Goal: Transaction & Acquisition: Purchase product/service

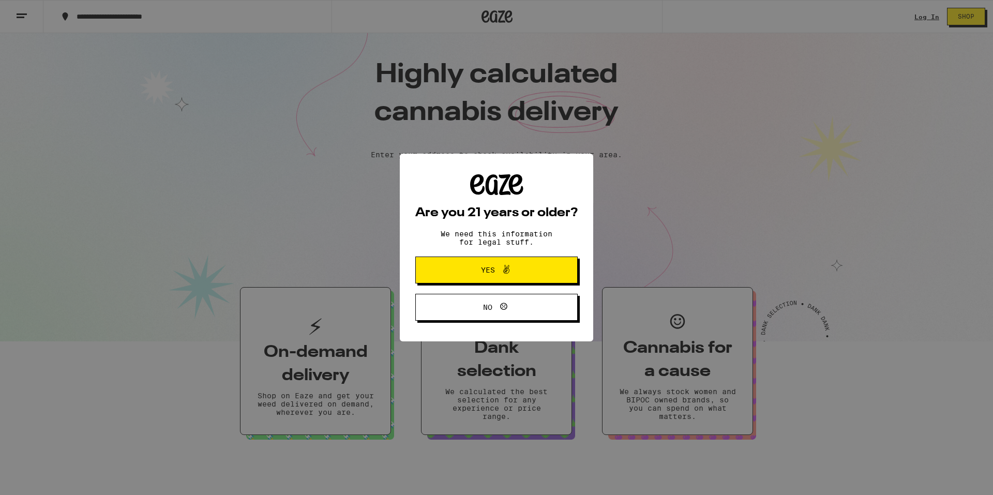
click at [457, 272] on button "Yes" at bounding box center [496, 270] width 162 height 27
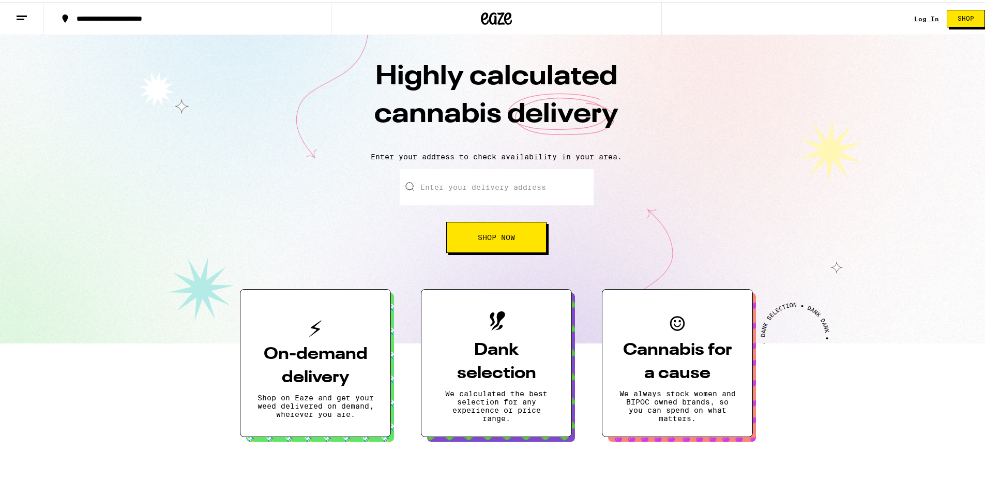
click at [455, 194] on input "Enter your delivery address" at bounding box center [497, 185] width 194 height 36
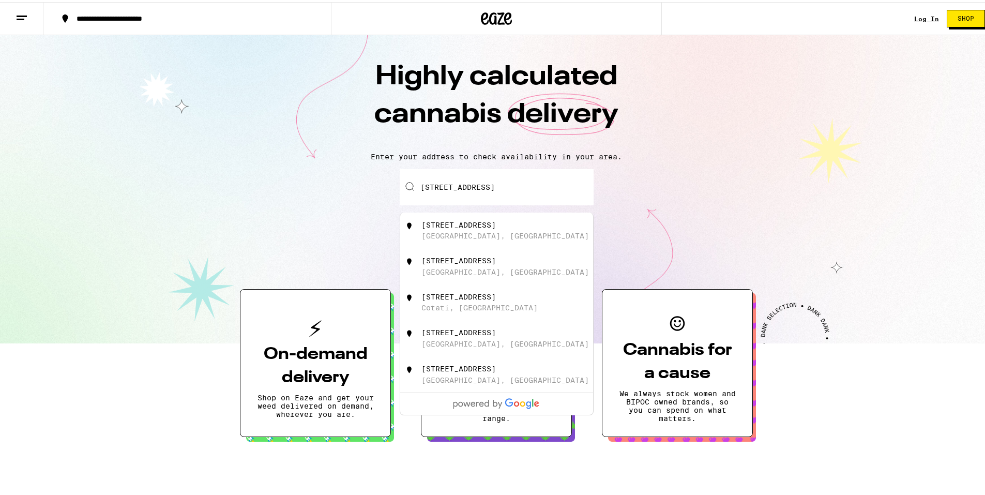
click at [458, 223] on div "[STREET_ADDRESS]" at bounding box center [459, 223] width 74 height 8
type input "[STREET_ADDRESS]"
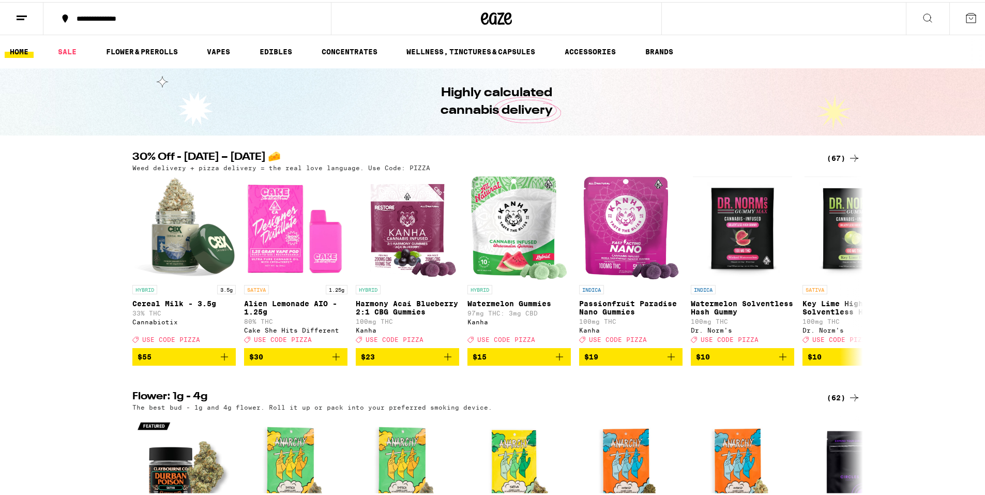
click at [477, 341] on span "USE CODE PIZZA" at bounding box center [506, 337] width 58 height 7
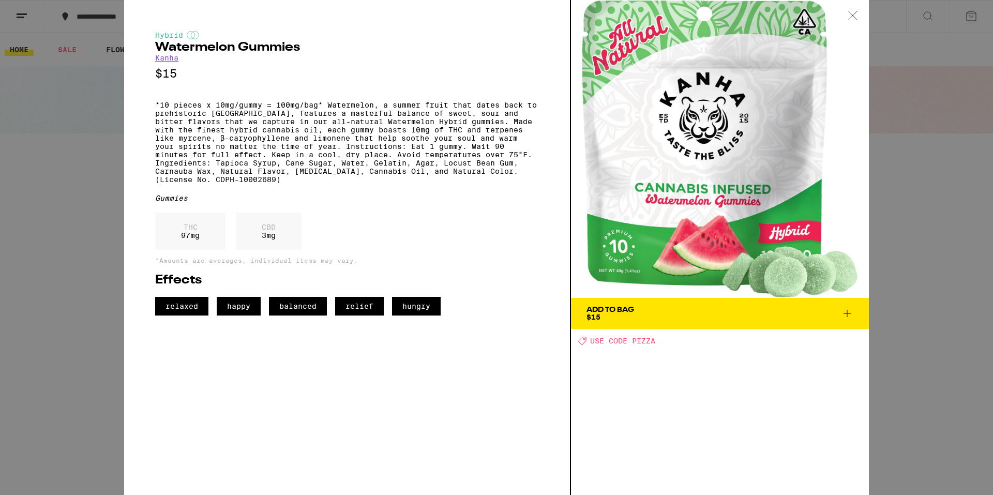
click at [599, 310] on div "Add To Bag" at bounding box center [611, 309] width 48 height 7
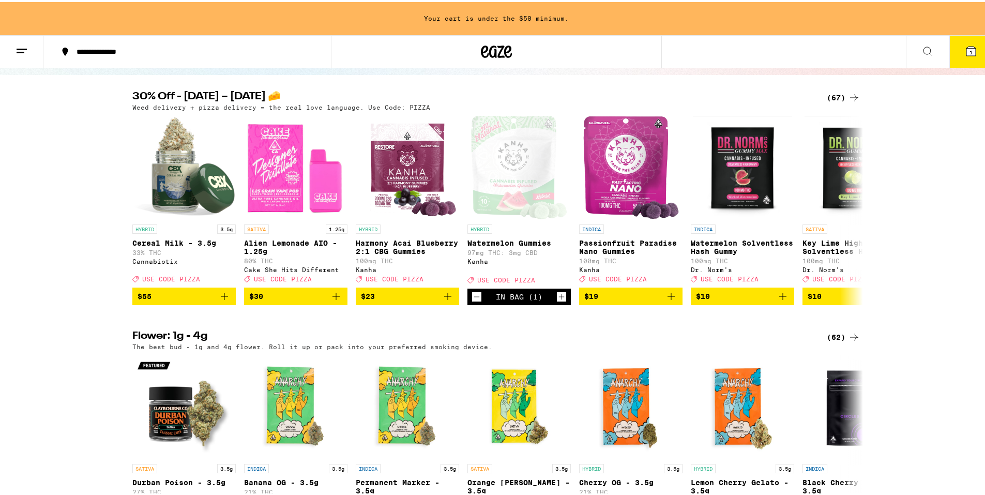
scroll to position [103, 0]
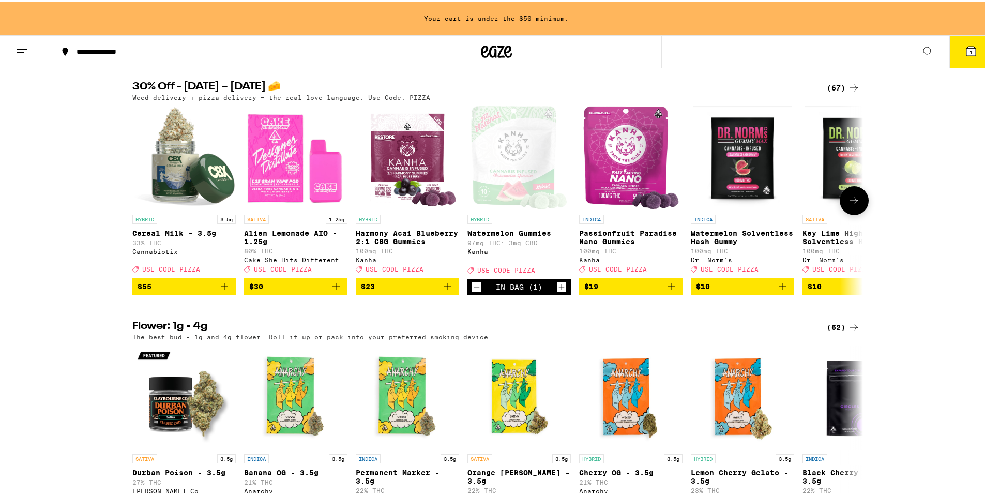
click at [557, 291] on icon "Increment" at bounding box center [561, 285] width 9 height 12
click at [850, 203] on icon at bounding box center [854, 198] width 12 height 12
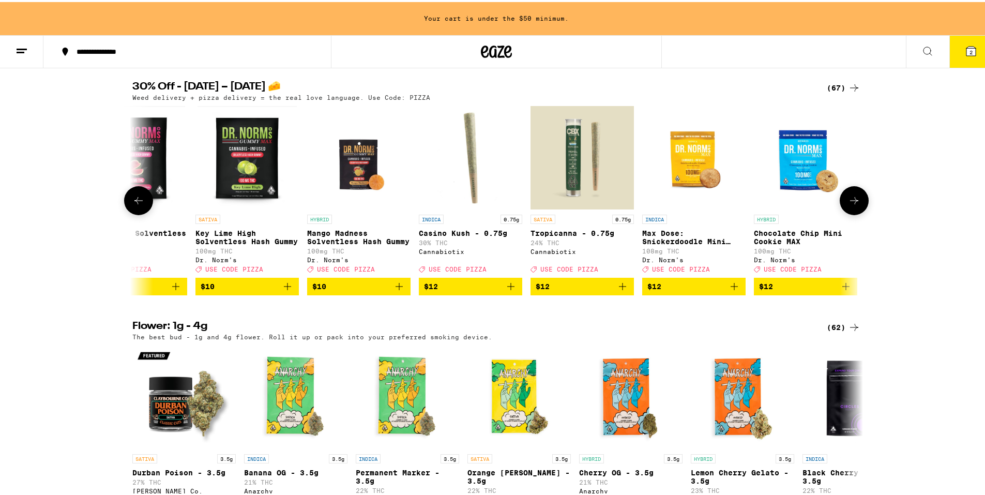
scroll to position [0, 616]
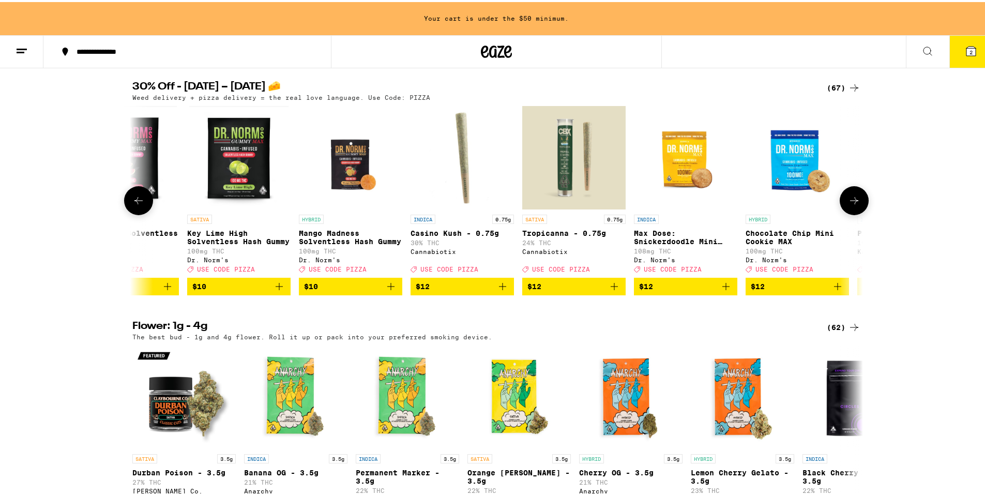
click at [850, 203] on icon at bounding box center [854, 198] width 12 height 12
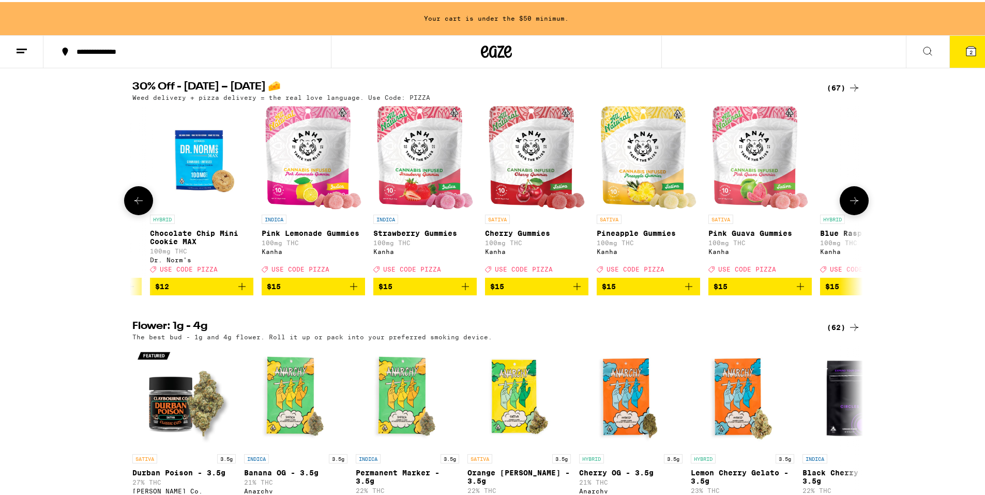
scroll to position [0, 1231]
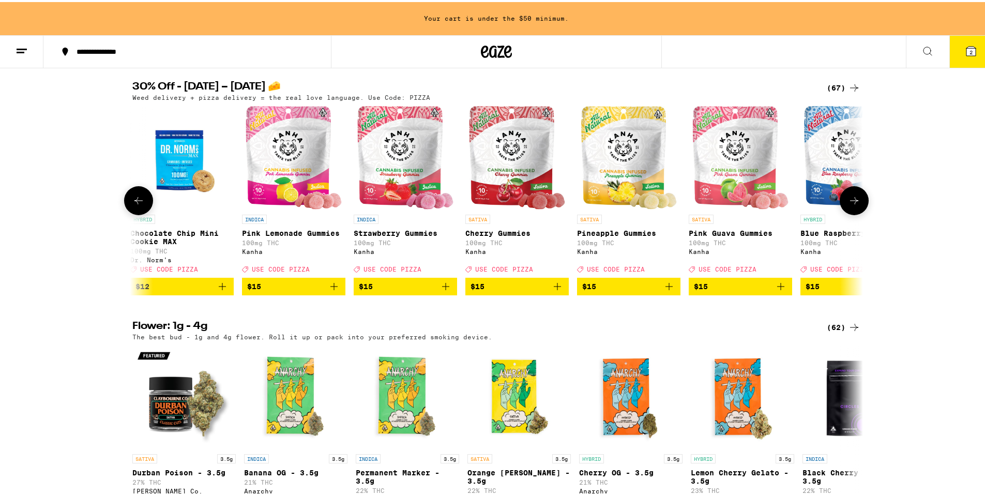
click at [666, 288] on icon "Add to bag" at bounding box center [669, 284] width 7 height 7
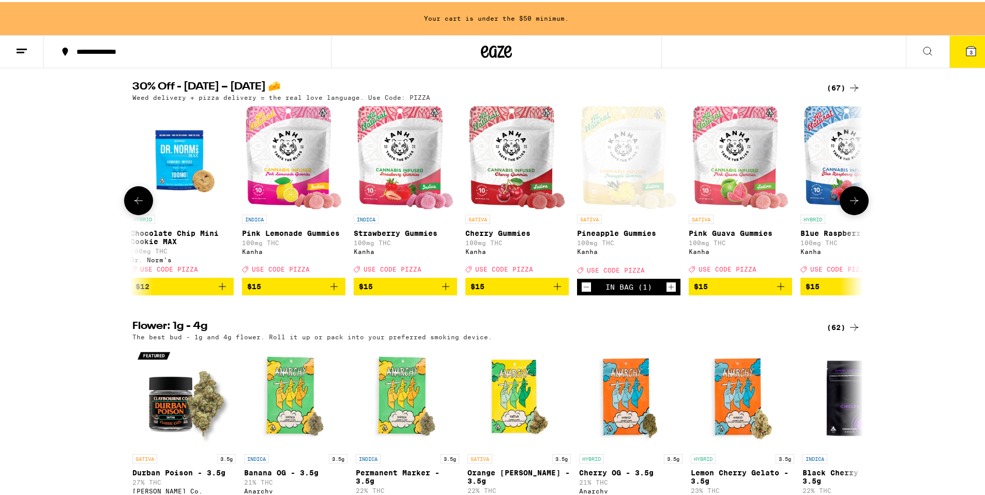
click at [667, 291] on icon "Increment" at bounding box center [671, 285] width 9 height 12
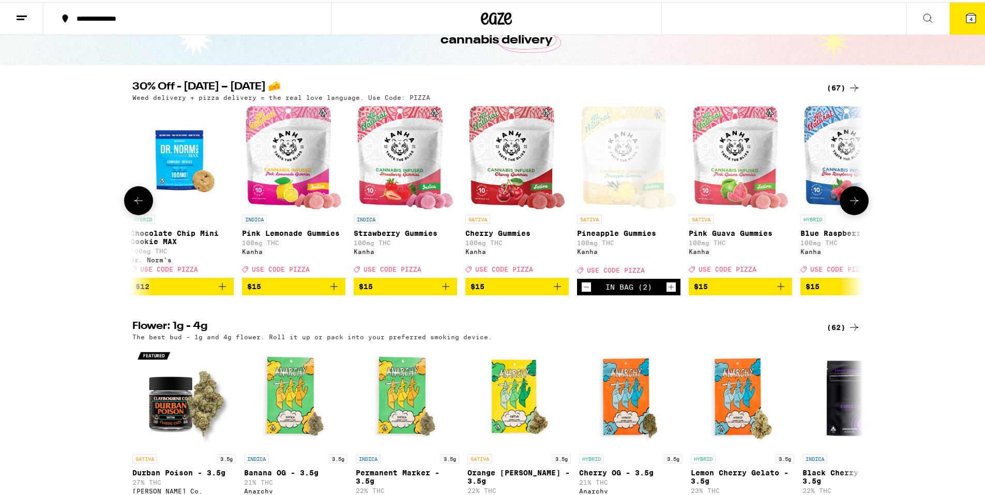
click at [551, 291] on icon "Add to bag" at bounding box center [557, 284] width 12 height 12
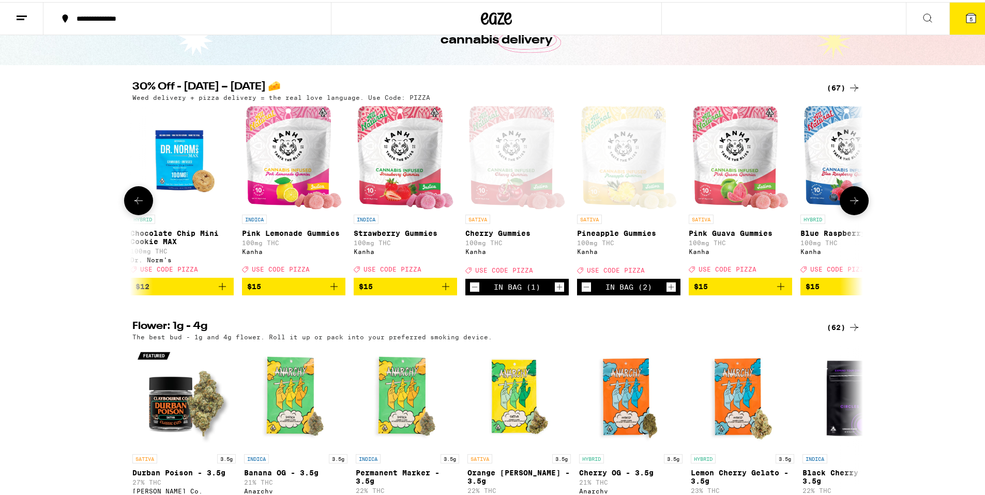
click at [550, 291] on div "In Bag (1)" at bounding box center [517, 285] width 103 height 17
click at [555, 291] on icon "Increment" at bounding box center [559, 285] width 9 height 12
click at [778, 291] on icon "Add to bag" at bounding box center [781, 284] width 12 height 12
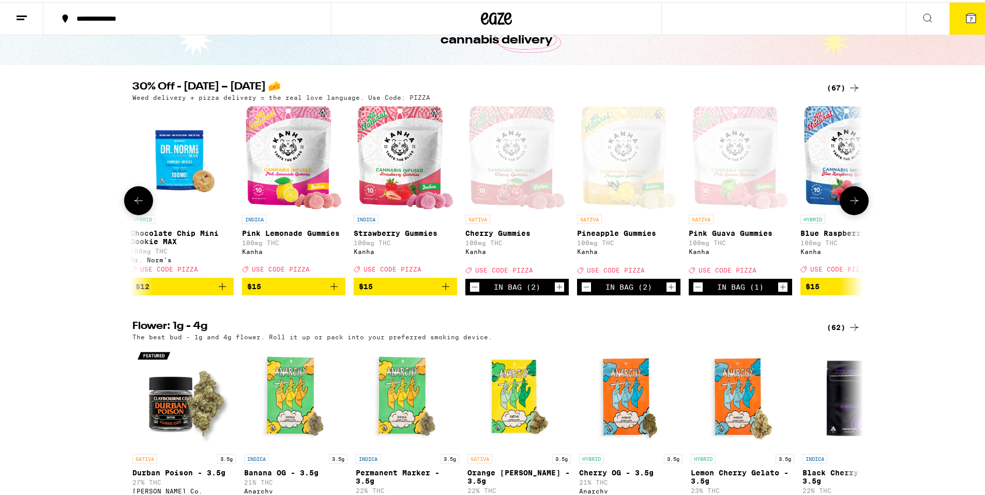
click at [778, 291] on icon "Increment" at bounding box center [782, 285] width 9 height 12
click at [965, 22] on icon at bounding box center [971, 16] width 12 height 12
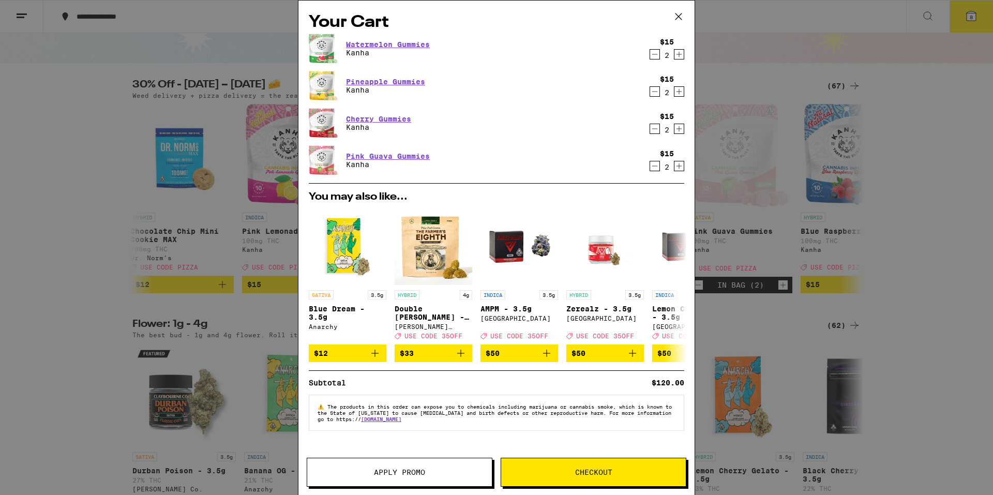
click at [398, 470] on span "Apply Promo" at bounding box center [399, 472] width 51 height 7
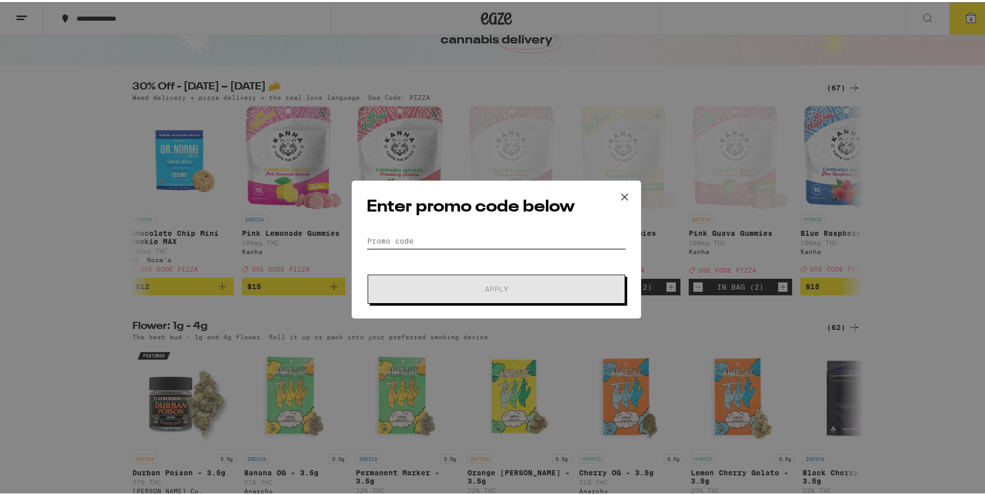
click at [395, 238] on input "Promo Code" at bounding box center [497, 239] width 260 height 16
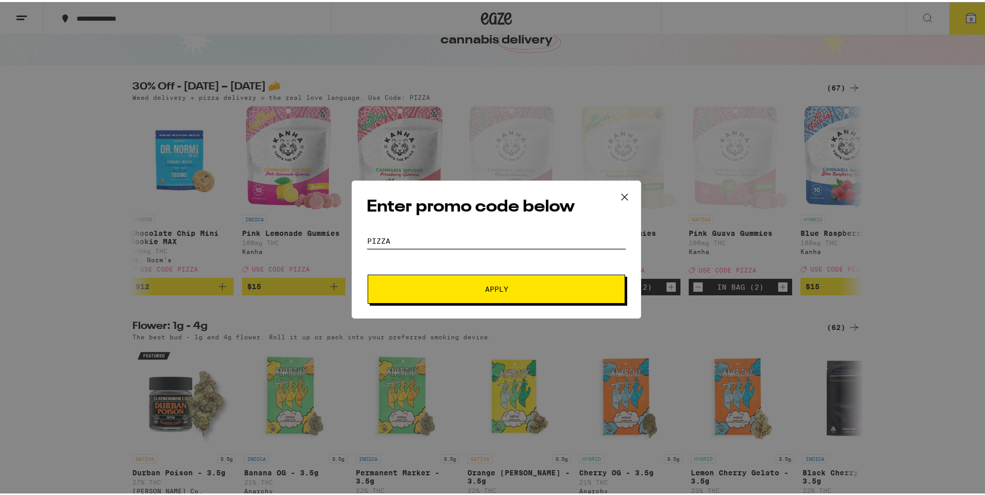
type input "pizza"
click at [478, 284] on span "Apply" at bounding box center [496, 286] width 186 height 7
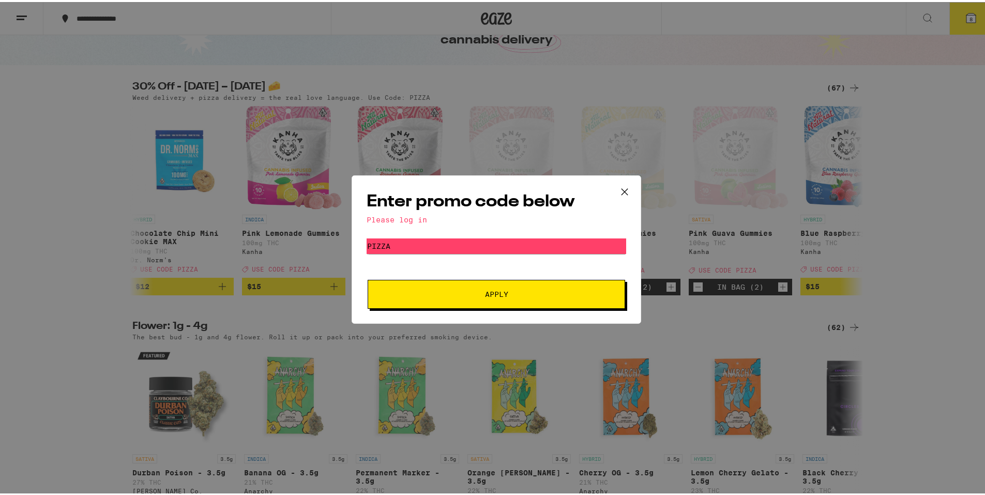
click at [622, 190] on icon at bounding box center [625, 190] width 6 height 6
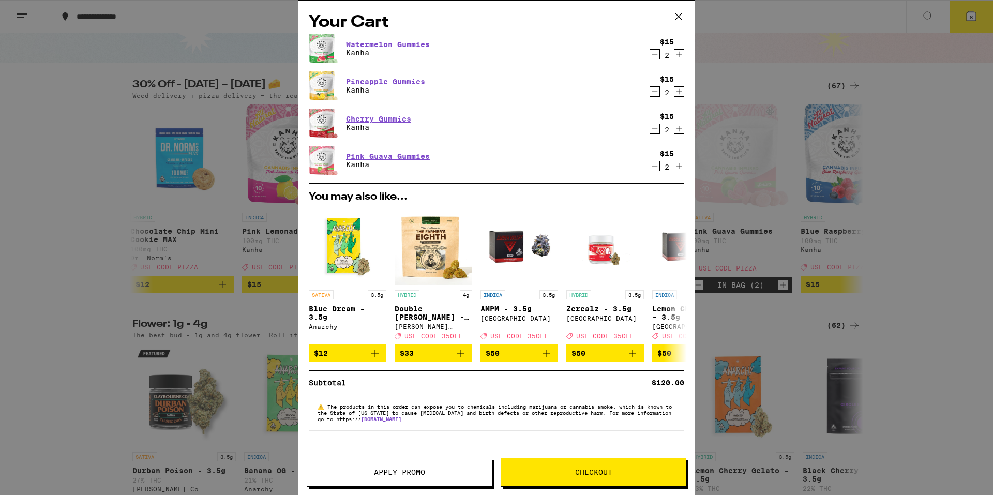
click at [681, 14] on icon at bounding box center [679, 17] width 16 height 16
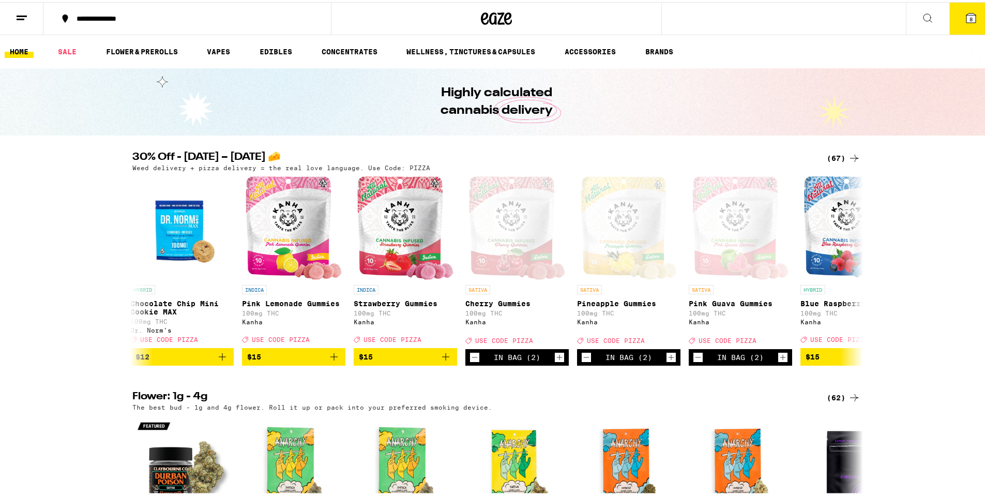
click at [22, 17] on line at bounding box center [21, 17] width 8 height 0
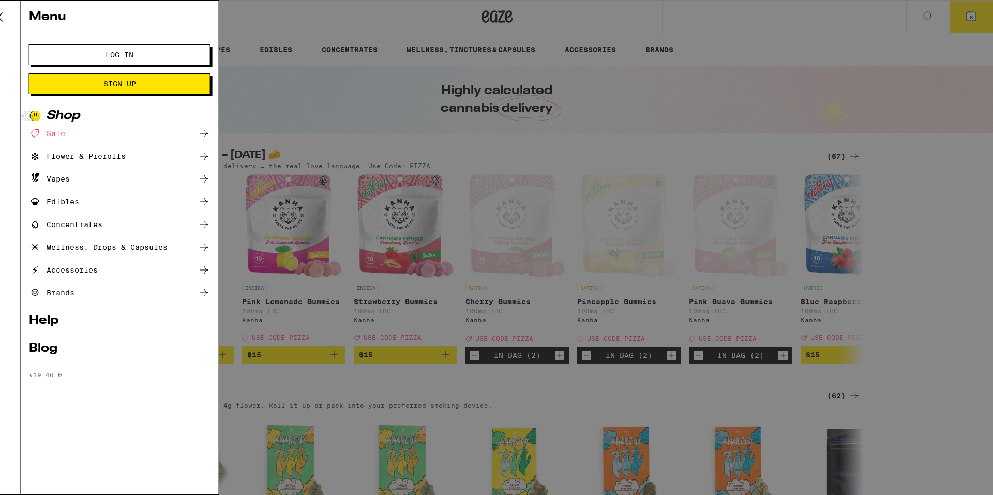
click at [89, 51] on button "Log In" at bounding box center [144, 54] width 182 height 21
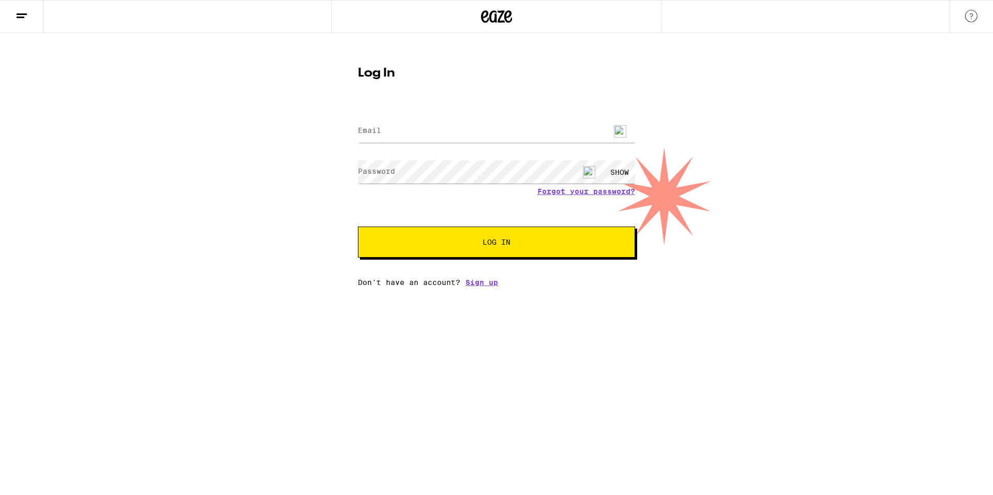
click at [359, 134] on label "Email" at bounding box center [369, 130] width 23 height 8
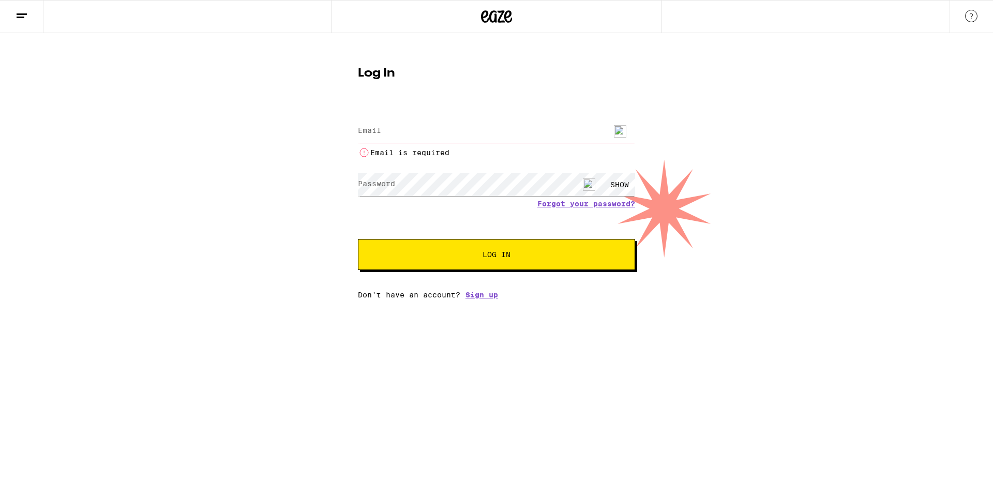
click at [359, 134] on label "Email" at bounding box center [369, 130] width 23 height 8
click at [624, 131] on img at bounding box center [620, 131] width 12 height 12
click at [449, 134] on input "Email" at bounding box center [496, 130] width 277 height 23
click at [620, 136] on span "1" at bounding box center [624, 136] width 8 height 9
type input "[PERSON_NAME]-[PERSON_NAME][EMAIL_ADDRESS][DOMAIN_NAME]"
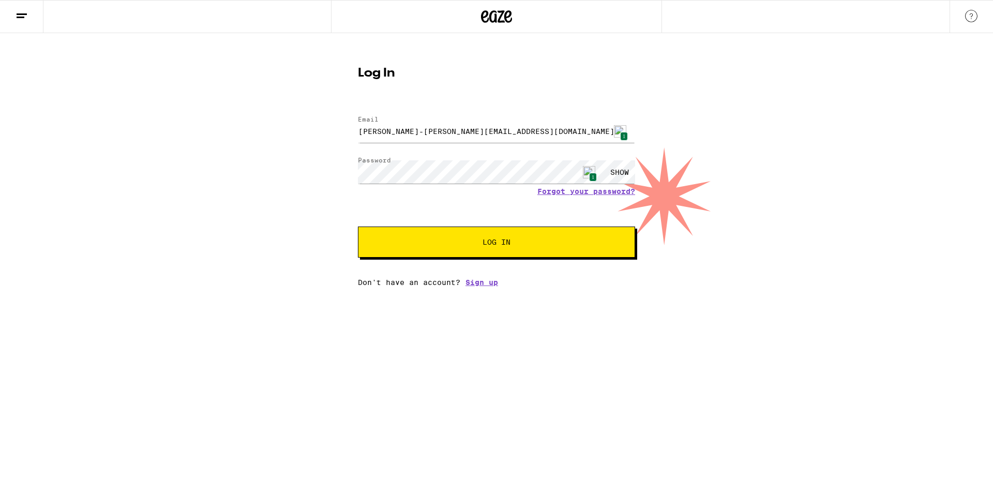
click at [612, 169] on div "SHOW" at bounding box center [619, 171] width 31 height 23
click at [605, 171] on div "HIDE" at bounding box center [619, 171] width 31 height 23
click at [491, 242] on span "Log In" at bounding box center [497, 241] width 28 height 7
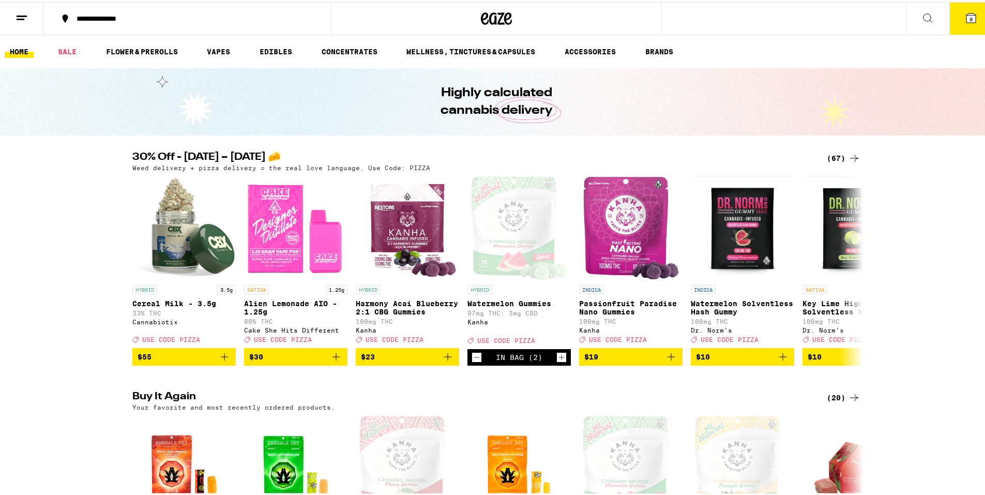
click at [965, 20] on icon at bounding box center [971, 16] width 12 height 12
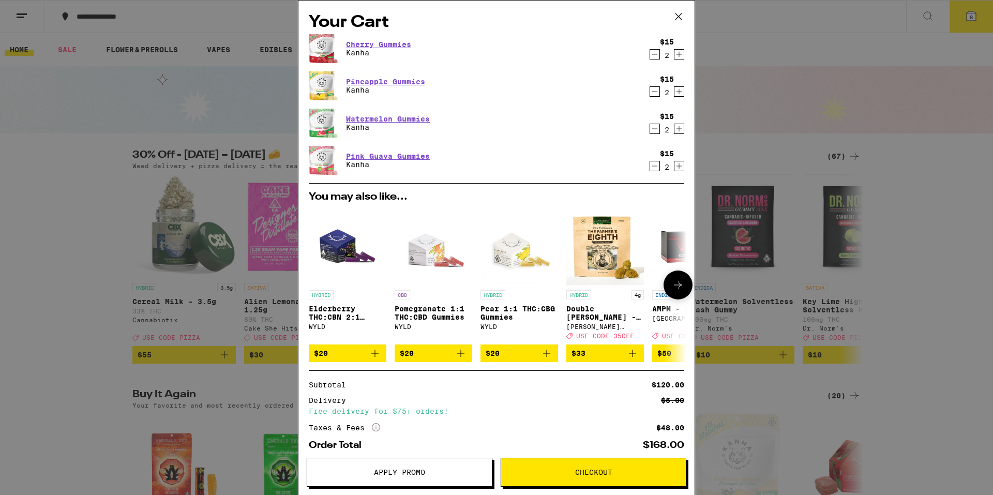
click at [422, 247] on img "Open page for Pomegranate 1:1 THC:CBD Gummies from WYLD" at bounding box center [434, 246] width 78 height 78
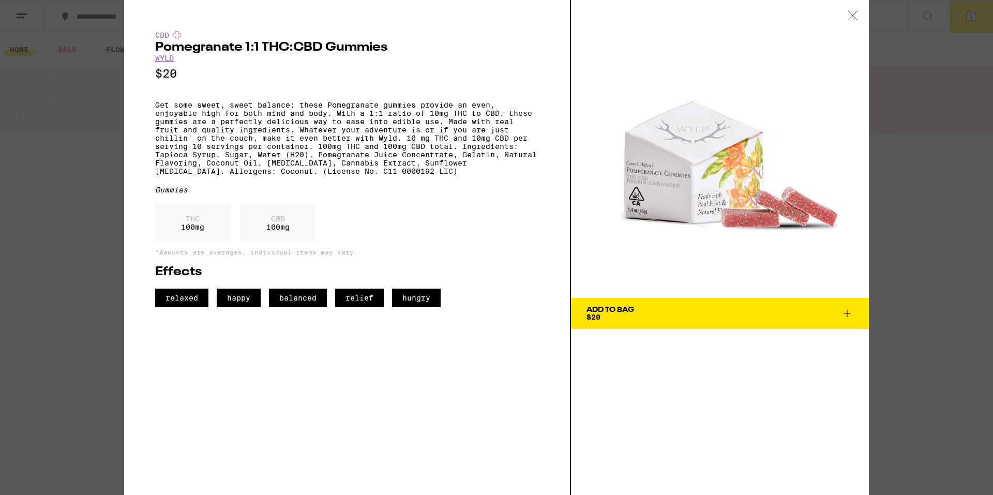
click at [853, 316] on button "Add To Bag $20" at bounding box center [720, 313] width 298 height 31
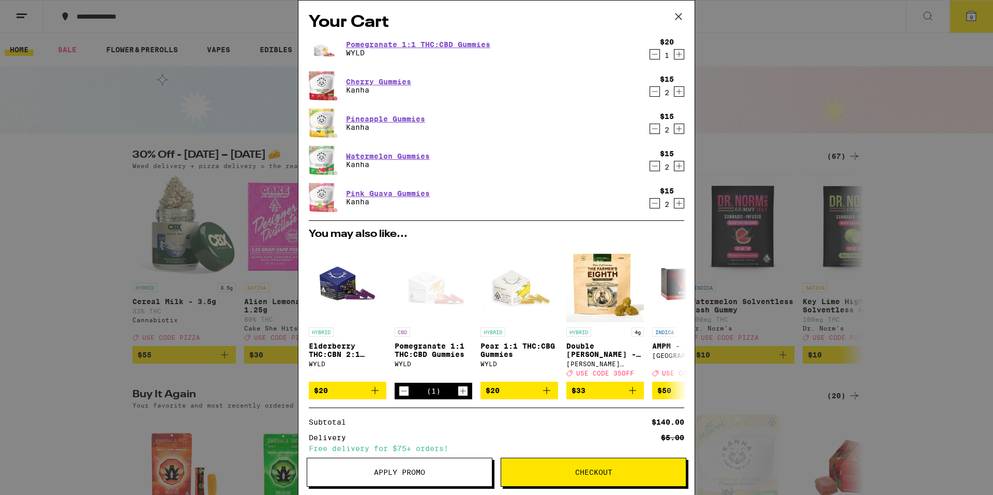
click at [650, 93] on icon "Decrement" at bounding box center [654, 91] width 9 height 12
click at [674, 57] on icon "Increment" at bounding box center [678, 54] width 9 height 12
click at [650, 94] on icon "Decrement" at bounding box center [654, 91] width 9 height 12
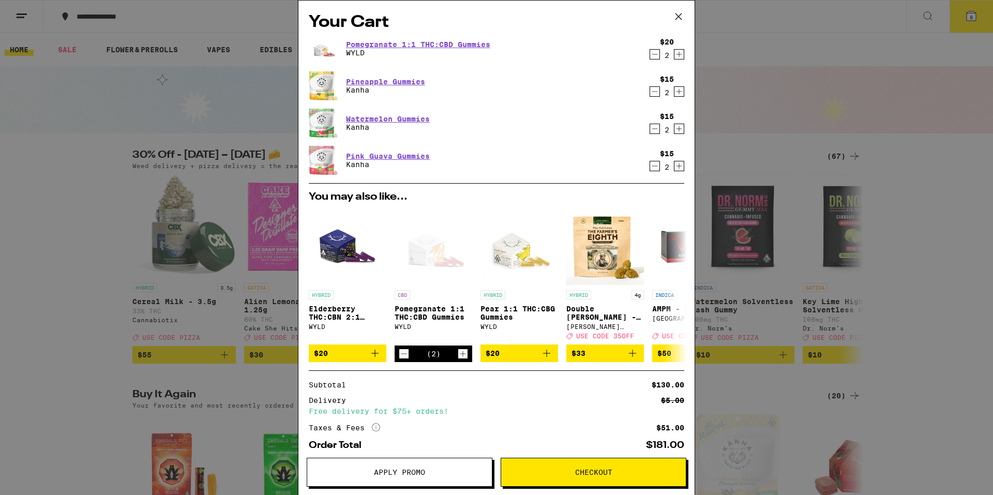
click at [650, 95] on icon "Decrement" at bounding box center [654, 91] width 9 height 12
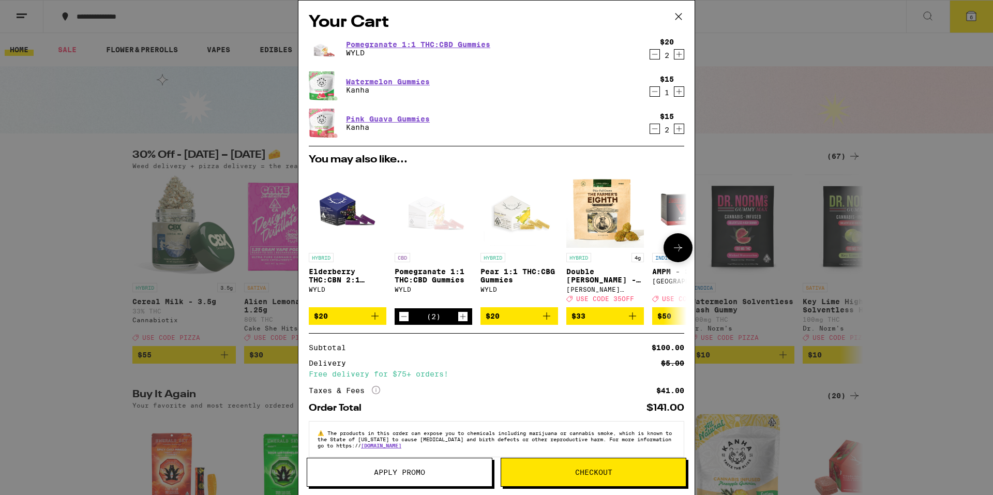
click at [504, 212] on img "Open page for Pear 1:1 THC:CBG Gummies from WYLD" at bounding box center [520, 209] width 78 height 78
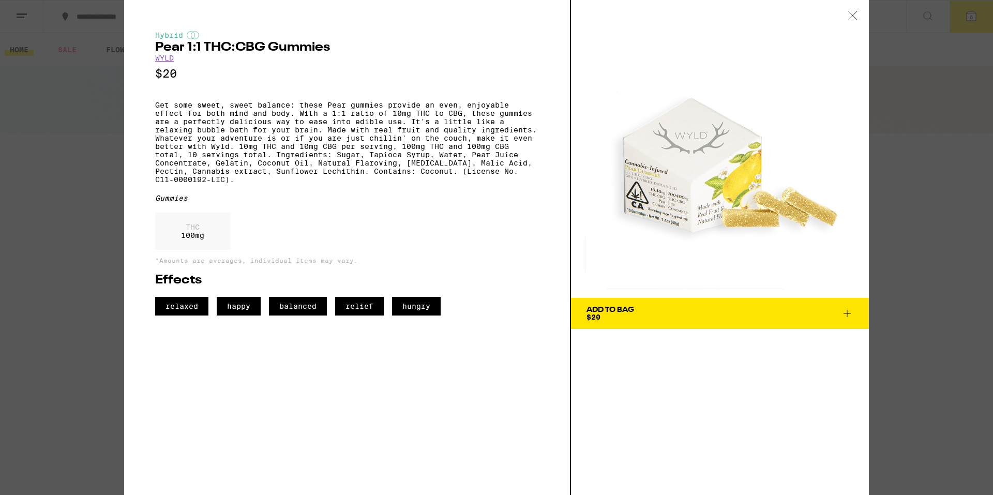
click at [842, 313] on icon at bounding box center [847, 313] width 12 height 12
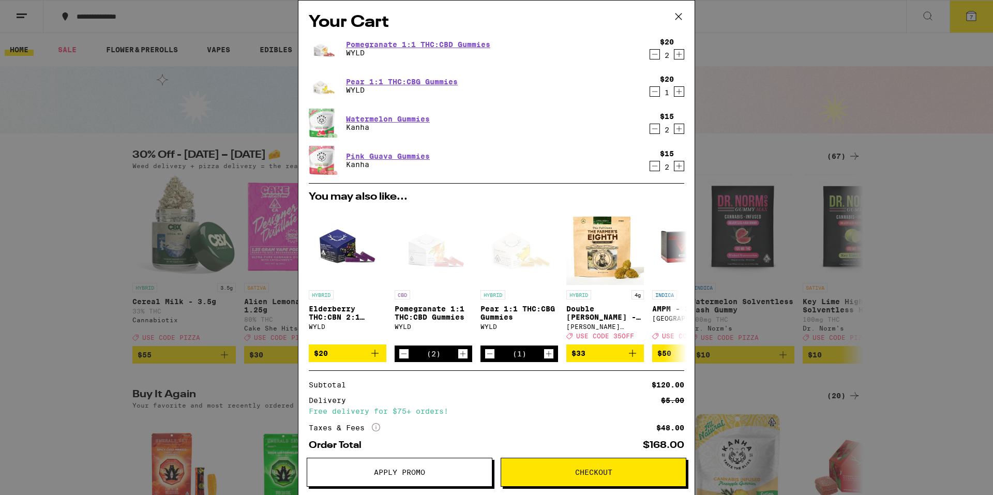
click at [674, 91] on icon "Increment" at bounding box center [678, 91] width 9 height 12
click at [372, 359] on icon "Add to bag" at bounding box center [375, 353] width 12 height 12
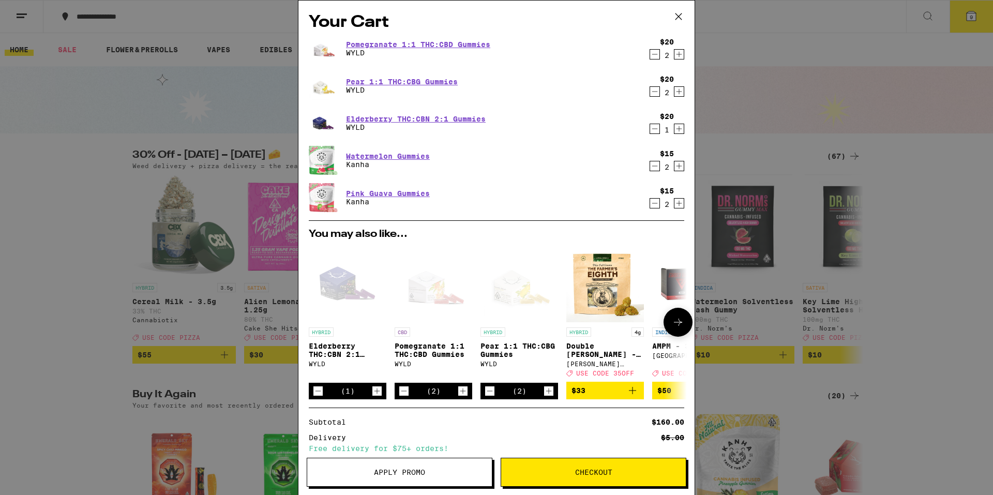
click at [379, 396] on icon "Increment" at bounding box center [376, 391] width 9 height 12
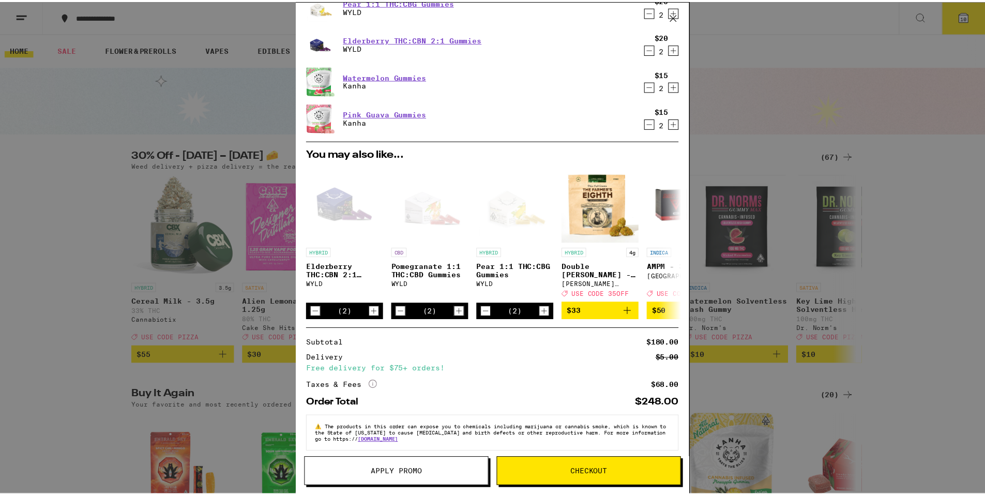
scroll to position [94, 0]
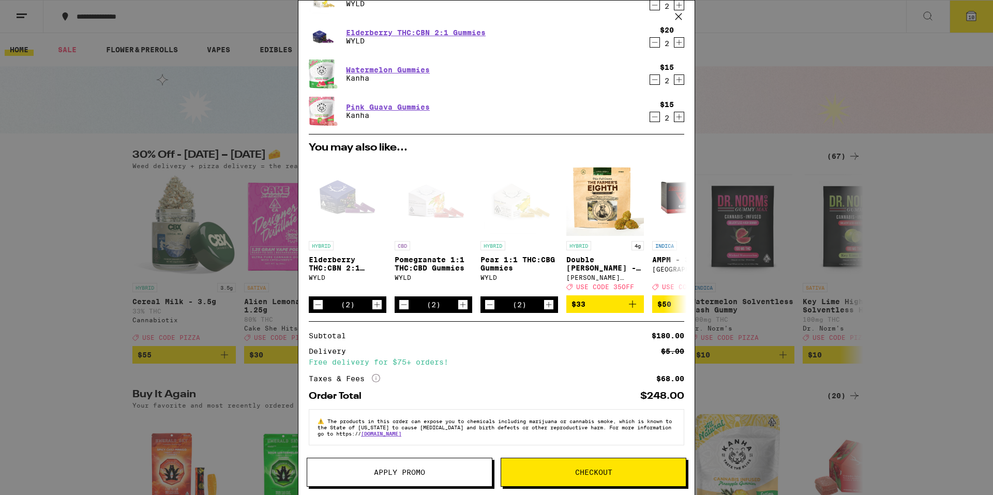
click at [405, 473] on span "Apply Promo" at bounding box center [399, 472] width 51 height 7
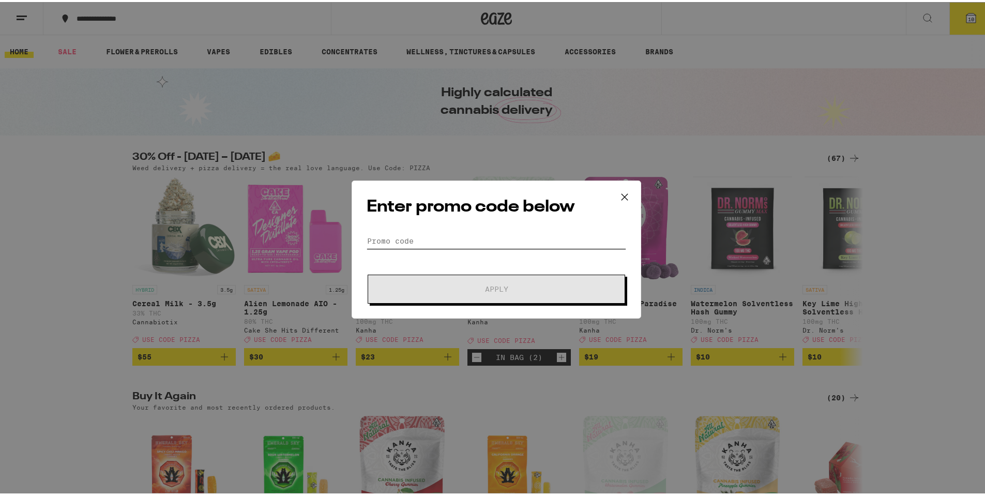
click at [369, 236] on input "Promo Code" at bounding box center [497, 239] width 260 height 16
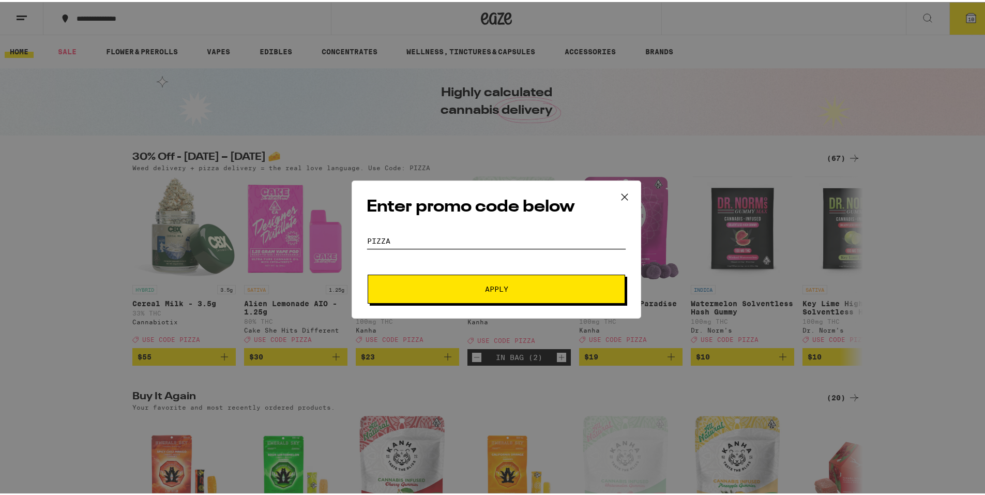
type input "pizza"
click at [447, 278] on button "Apply" at bounding box center [497, 287] width 258 height 29
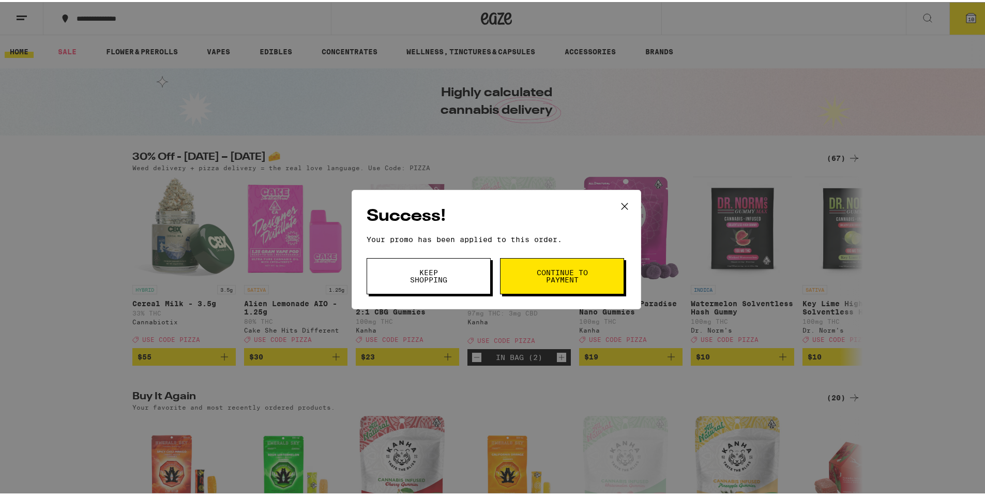
click at [536, 273] on span "Continue to payment" at bounding box center [562, 274] width 53 height 14
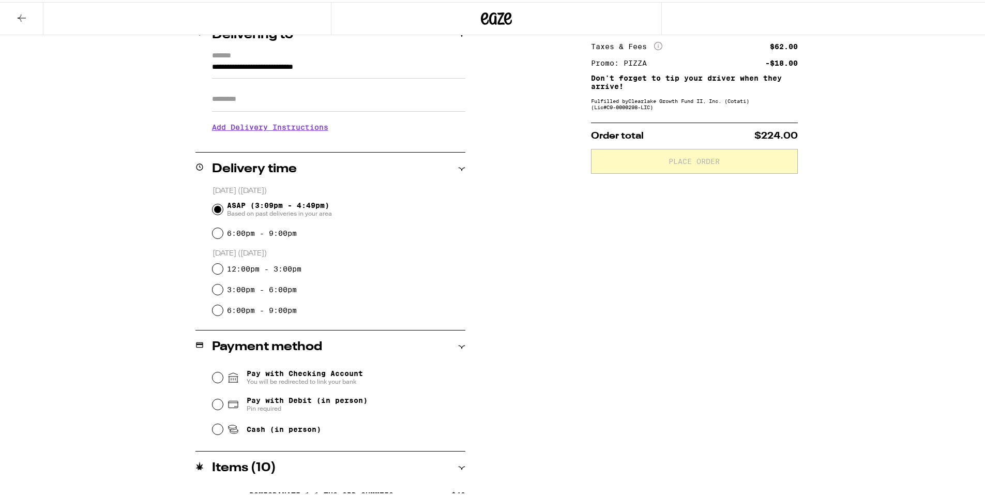
scroll to position [155, 0]
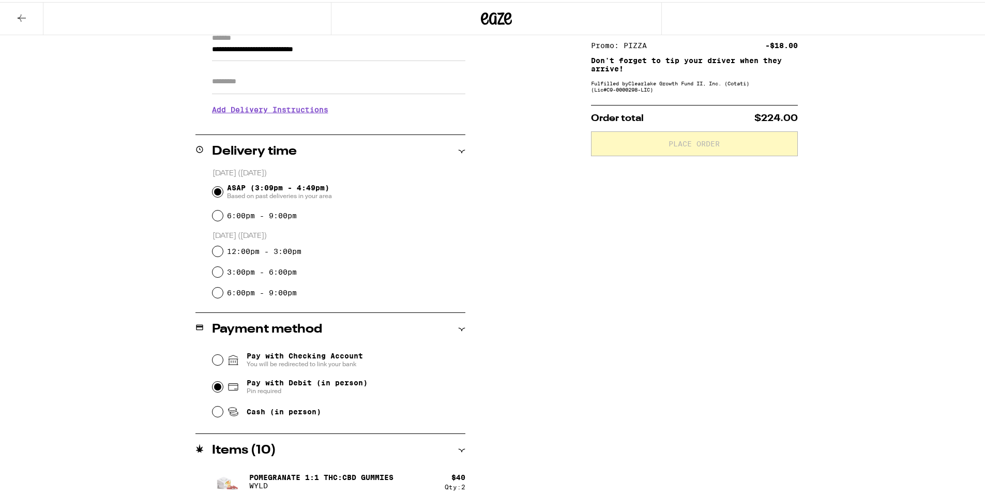
click at [213, 384] on input "Pay with Debit (in person) Pin required" at bounding box center [218, 385] width 10 height 10
radio input "true"
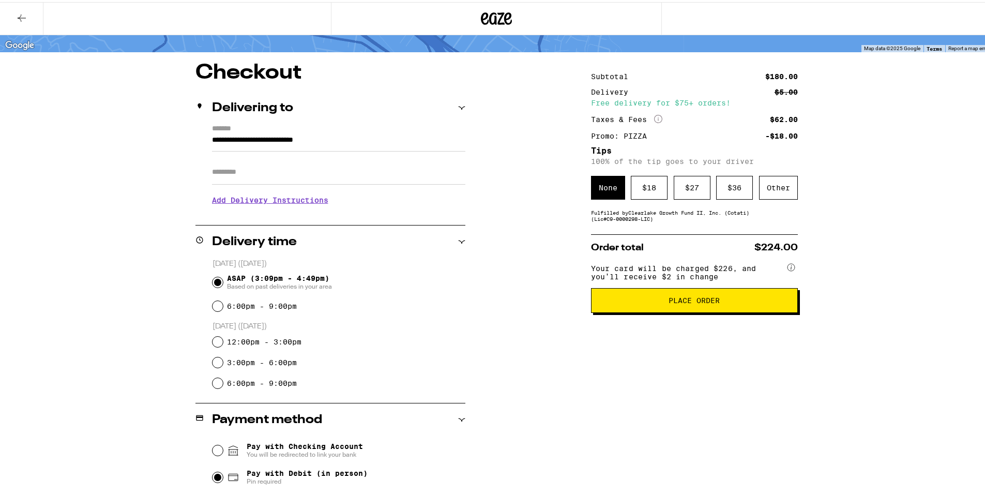
scroll to position [53, 0]
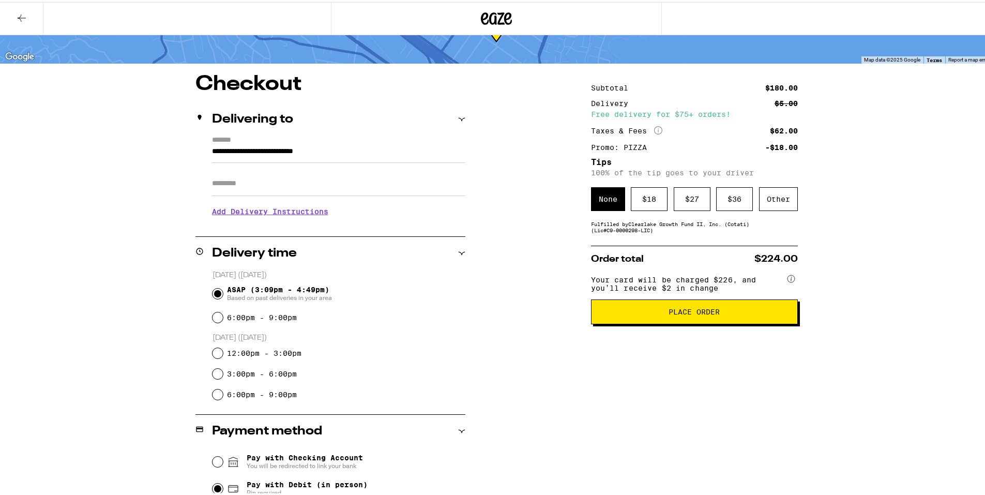
click at [662, 311] on button "Place Order" at bounding box center [694, 309] width 207 height 25
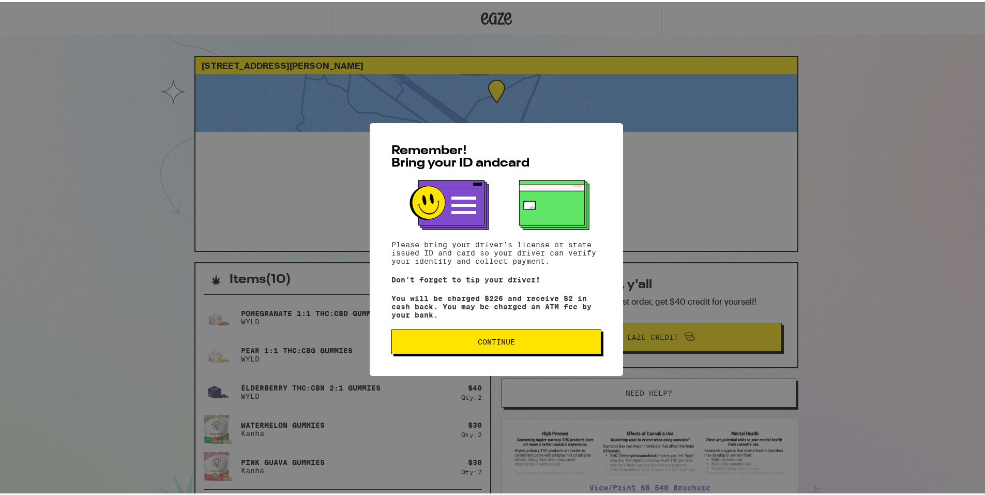
click at [492, 343] on span "Continue" at bounding box center [496, 339] width 37 height 7
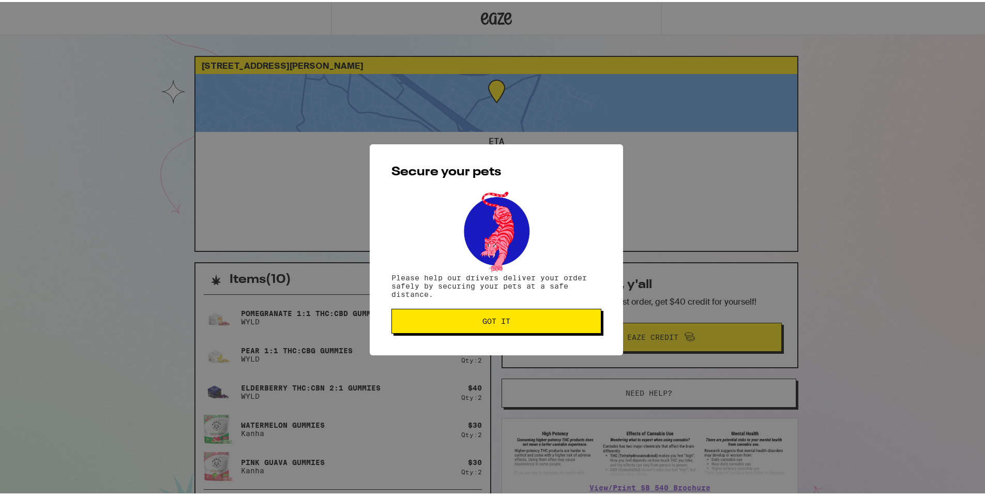
click at [483, 323] on span "Got it" at bounding box center [497, 319] width 28 height 7
